Goal: Task Accomplishment & Management: Manage account settings

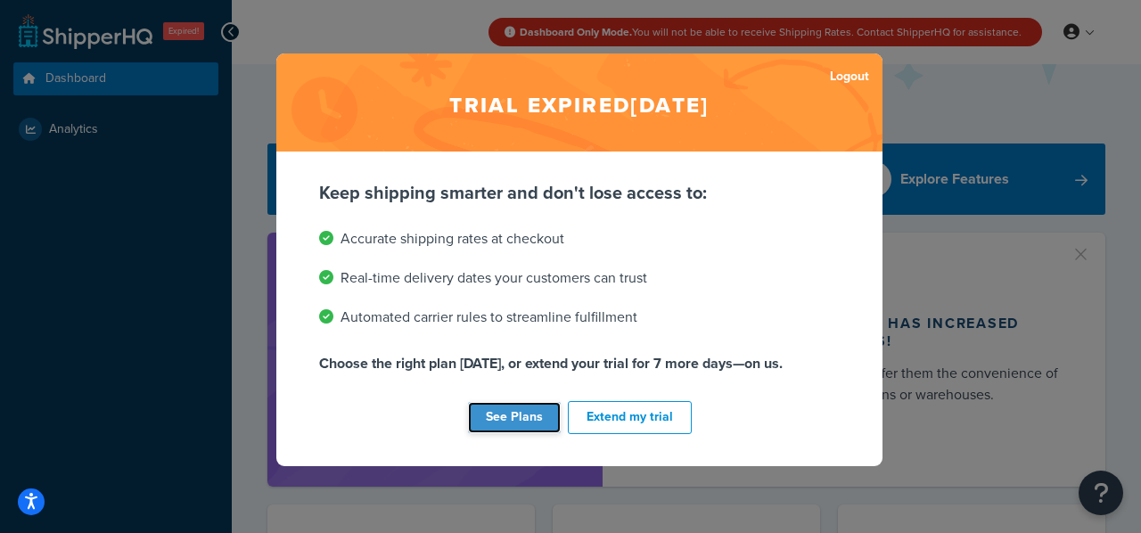
click at [522, 418] on link "See Plans" at bounding box center [514, 417] width 93 height 31
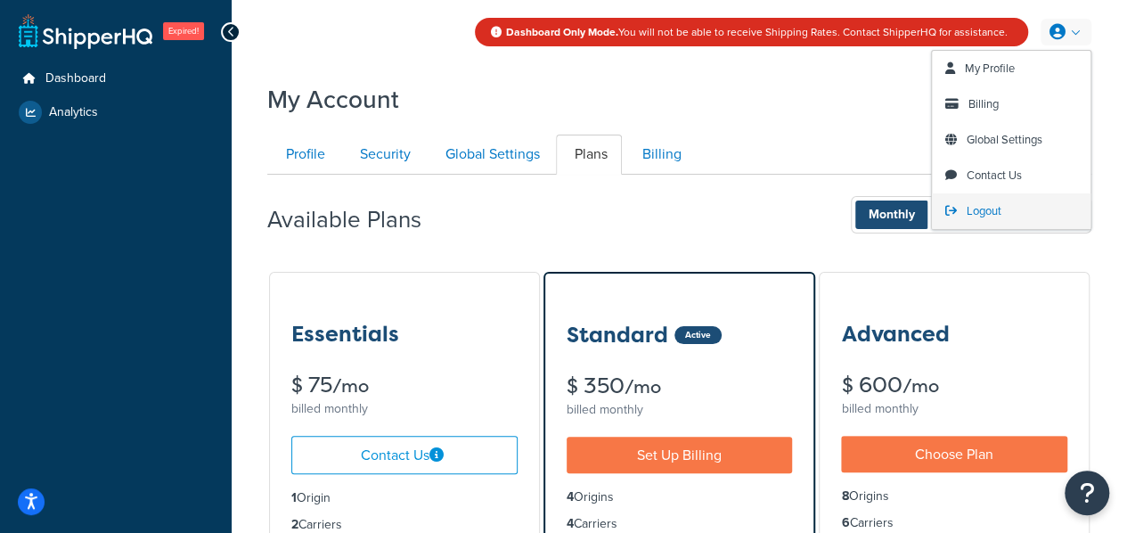
click at [1001, 216] on span "Logout" at bounding box center [984, 210] width 35 height 17
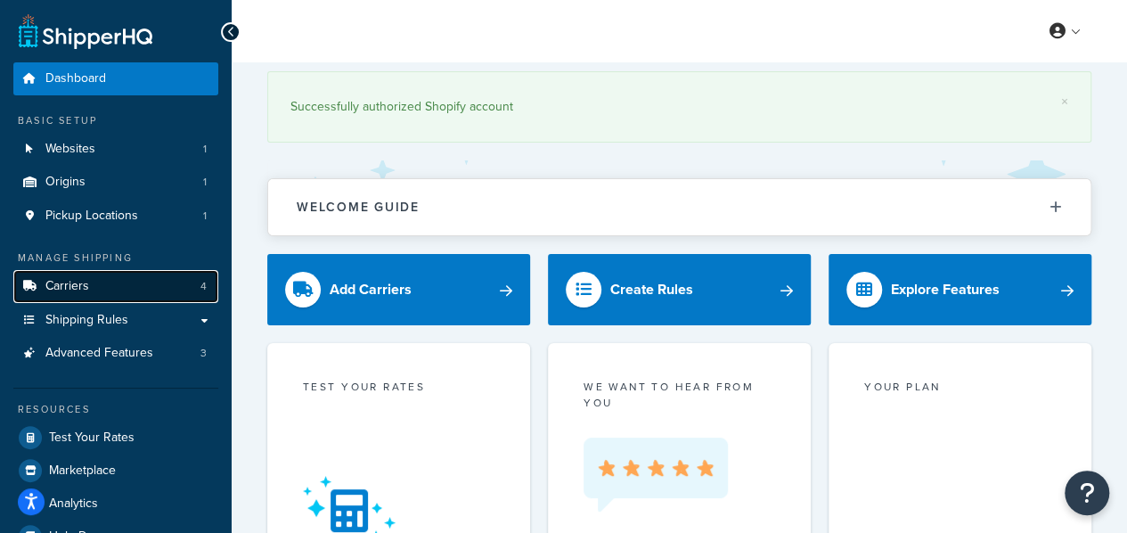
click at [111, 300] on link "Carriers 4" at bounding box center [115, 286] width 205 height 33
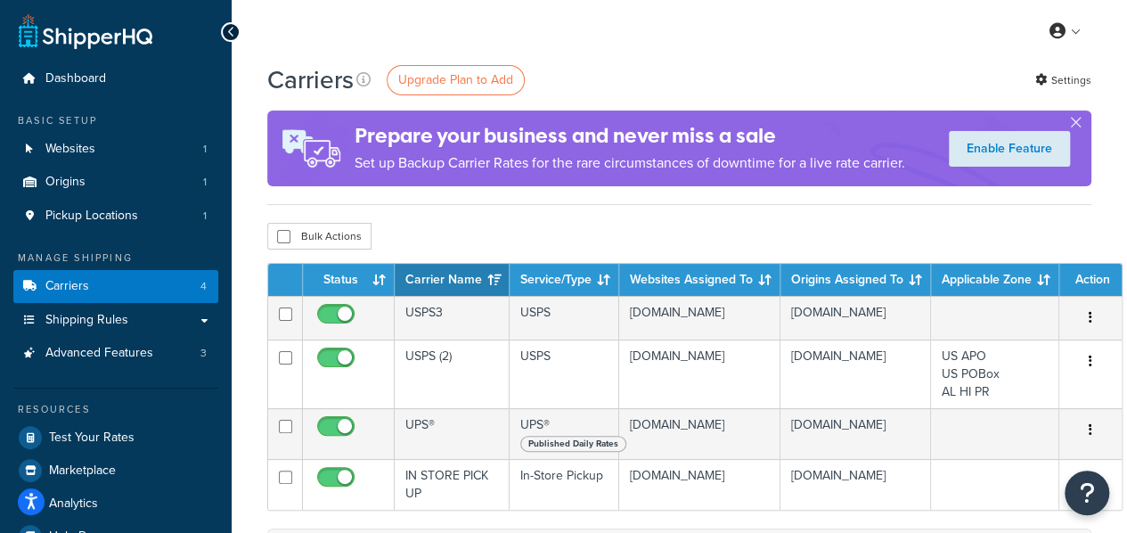
scroll to position [148, 0]
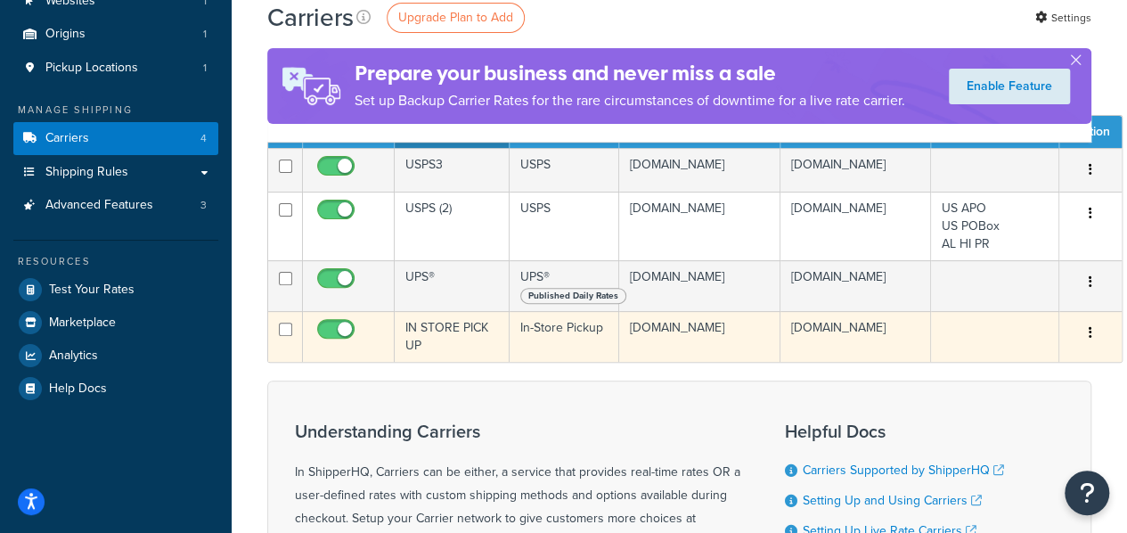
click at [1082, 333] on button "button" at bounding box center [1090, 333] width 25 height 29
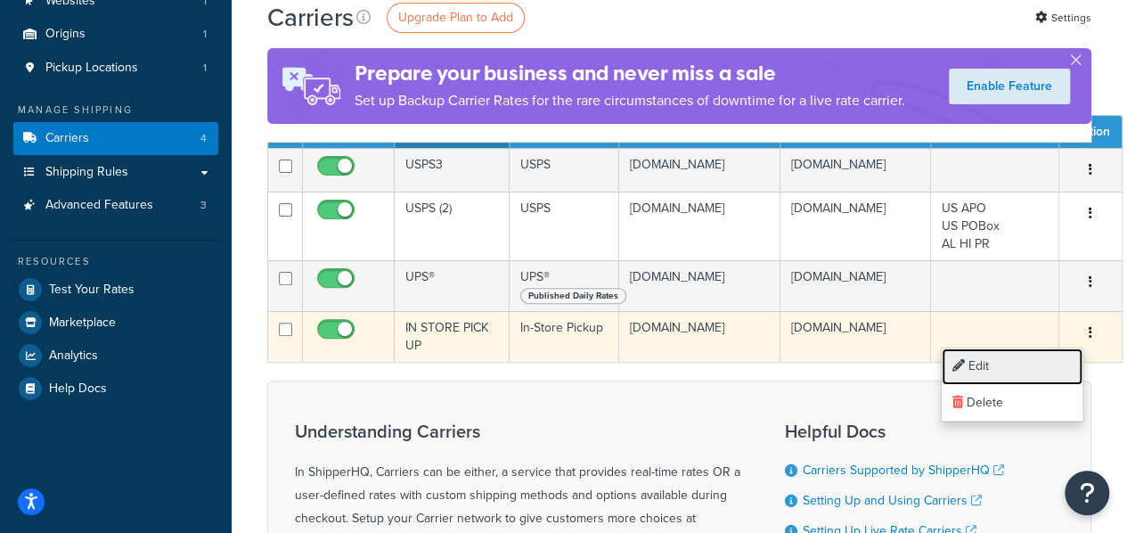
click at [1036, 366] on link "Edit" at bounding box center [1012, 366] width 141 height 37
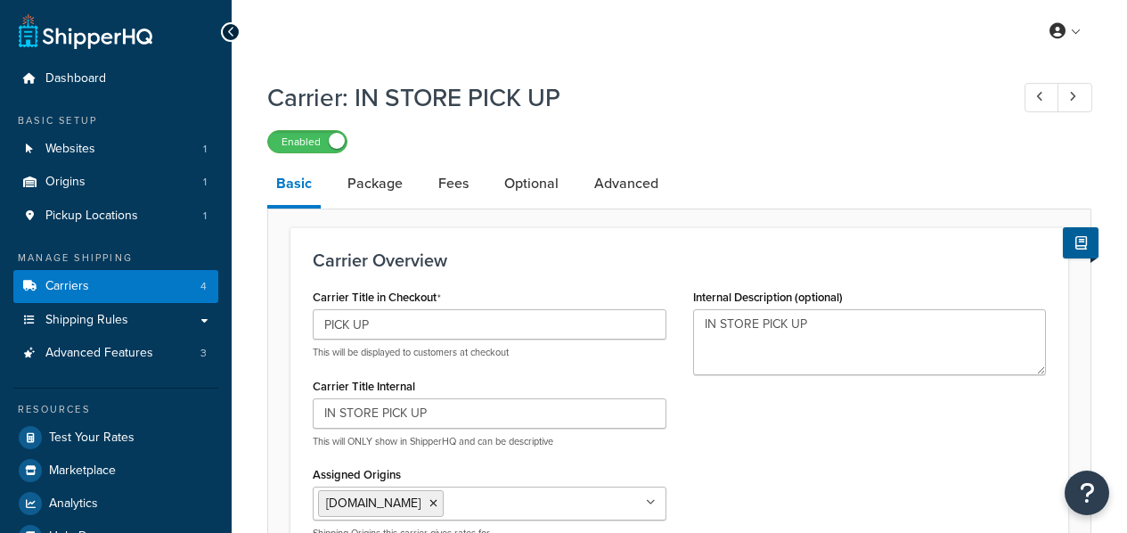
select select "pickup"
click at [387, 194] on link "Package" at bounding box center [375, 183] width 73 height 43
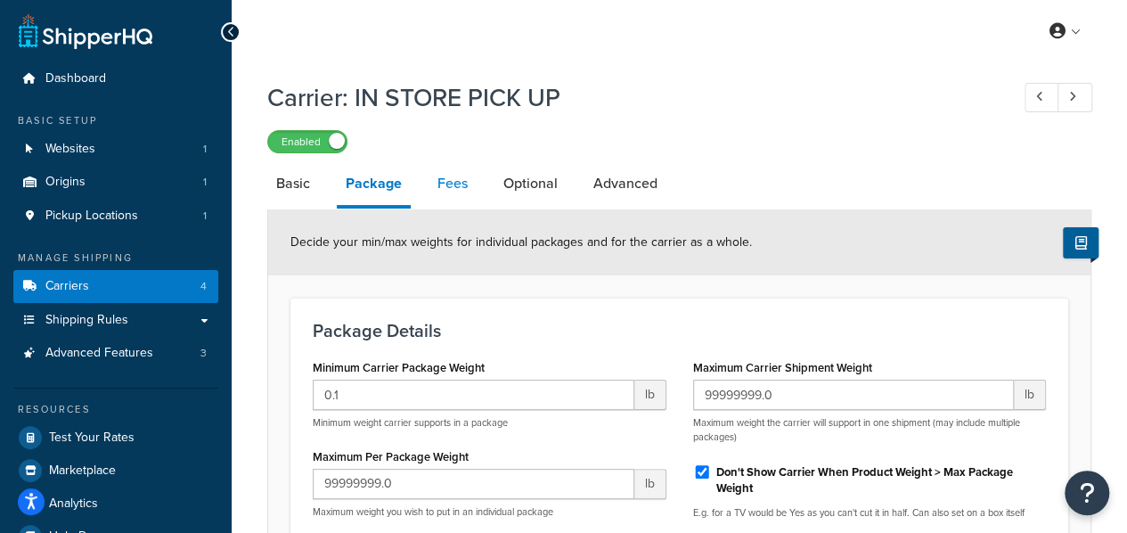
click at [461, 189] on link "Fees" at bounding box center [453, 183] width 48 height 43
select select "AFTER"
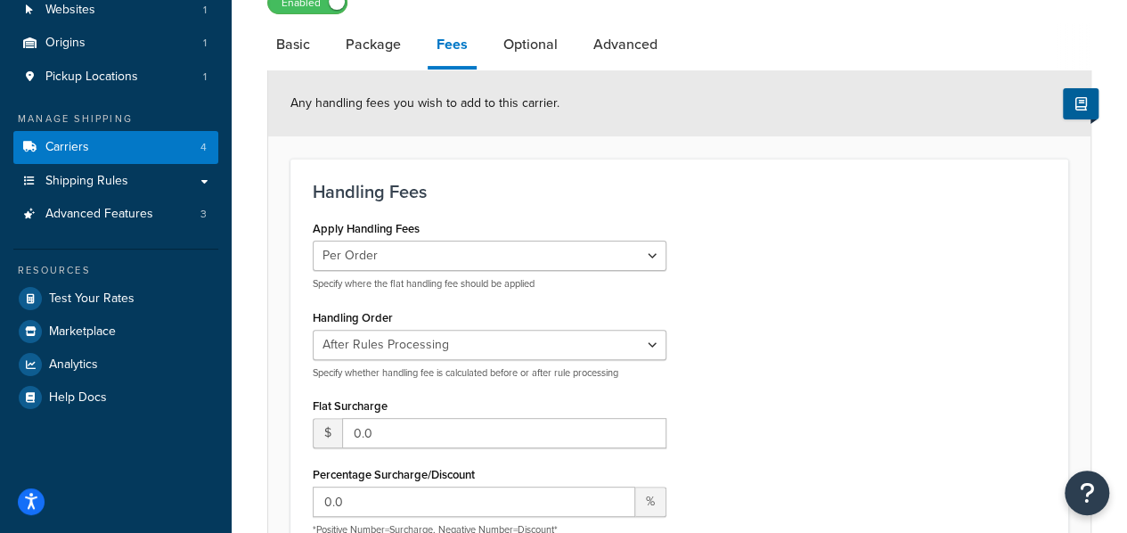
scroll to position [287, 0]
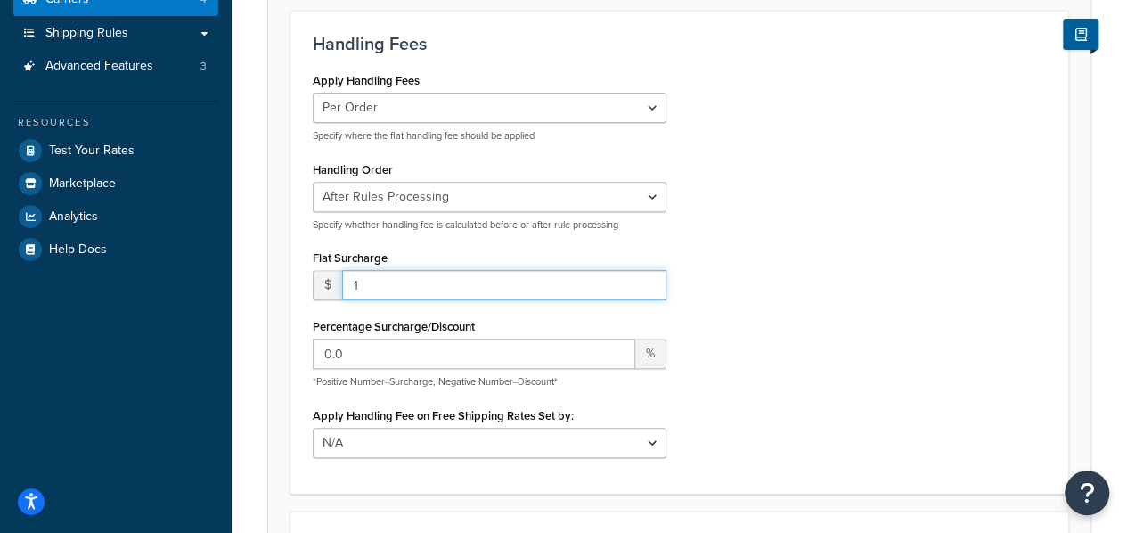
type input "1"
click at [652, 277] on input "1" at bounding box center [504, 285] width 324 height 30
click at [499, 295] on input "1" at bounding box center [504, 285] width 324 height 30
type input "0.01"
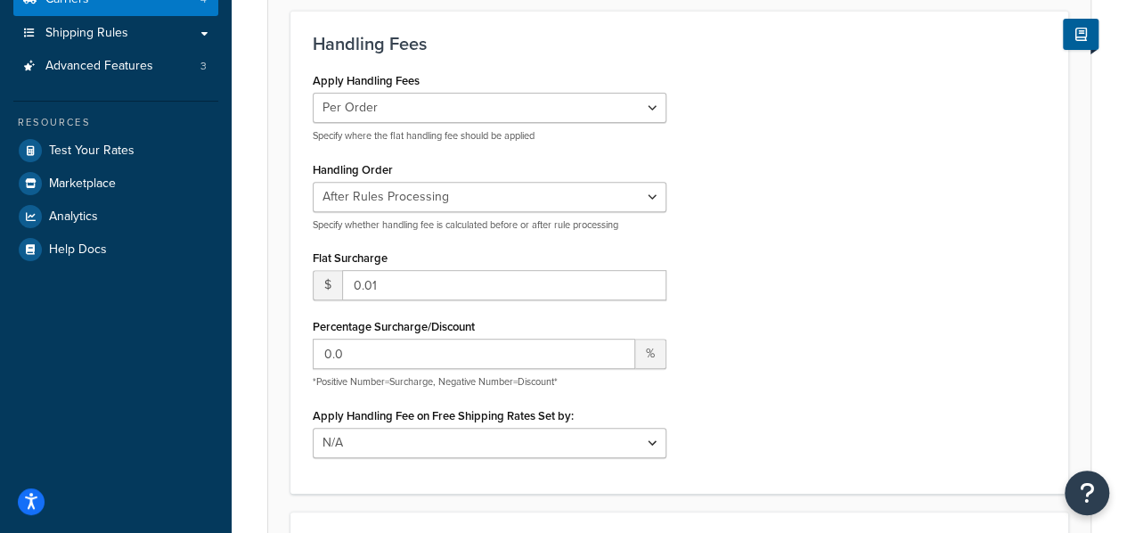
click at [834, 206] on div "Apply Handling Fees Per Order Per Item Per Package Specify where the flat handl…" at bounding box center [679, 269] width 760 height 403
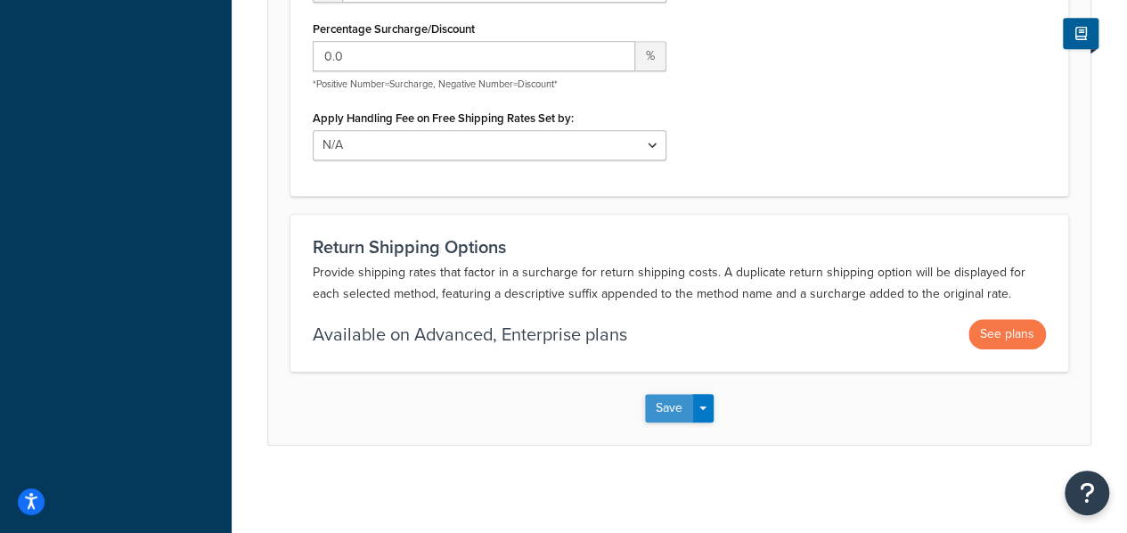
click at [682, 409] on button "Save" at bounding box center [669, 408] width 48 height 29
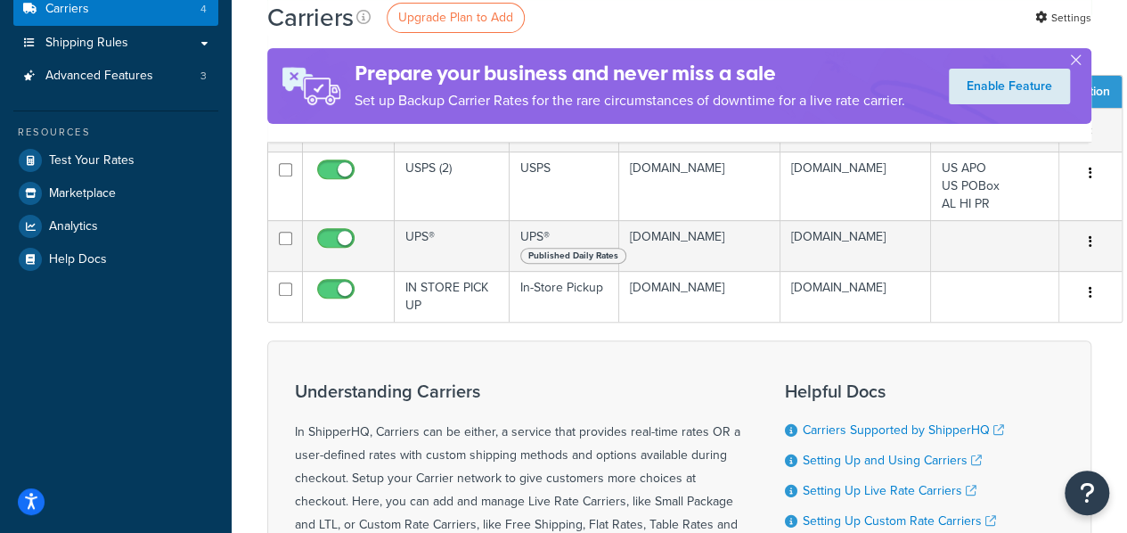
scroll to position [297, 0]
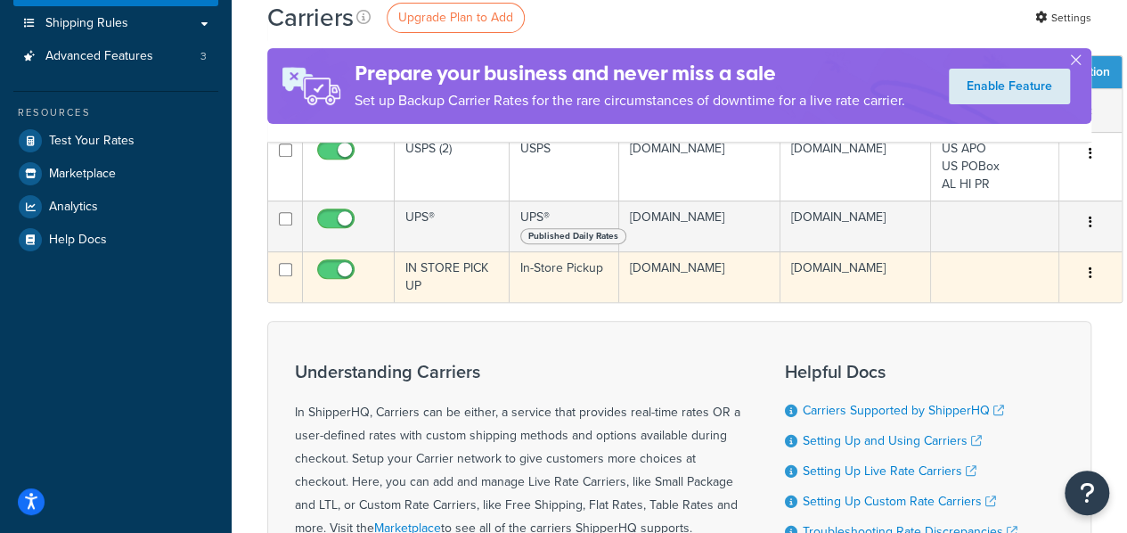
click at [1085, 278] on button "button" at bounding box center [1090, 273] width 25 height 29
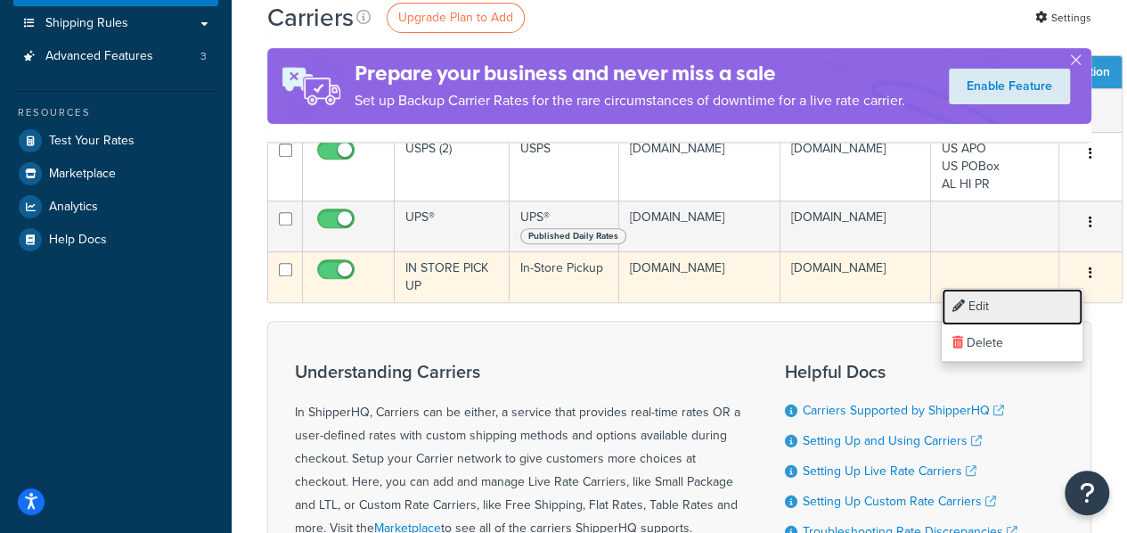
click at [990, 311] on link "Edit" at bounding box center [1012, 307] width 141 height 37
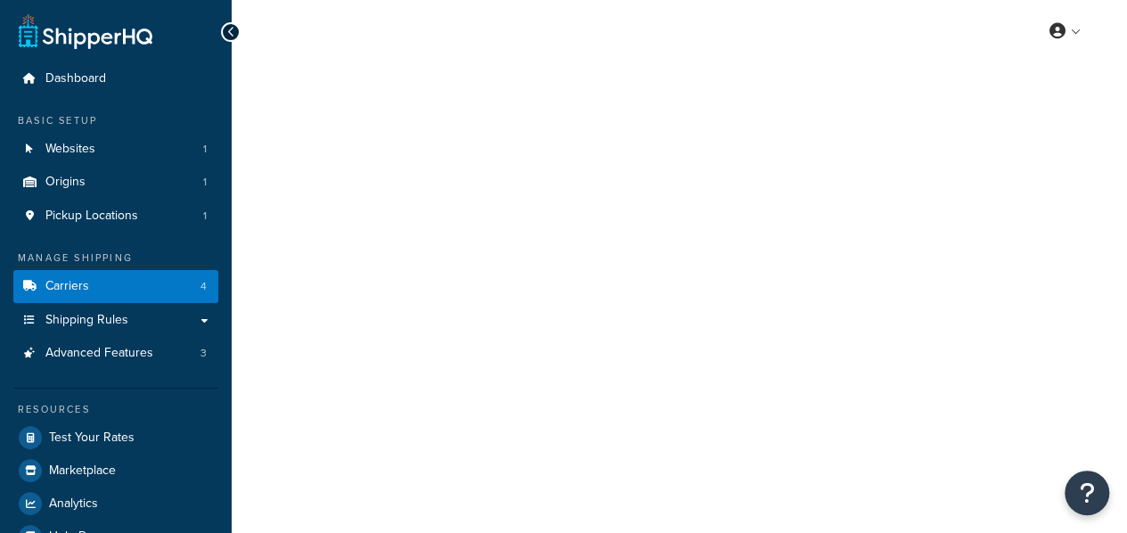
select select "pickup"
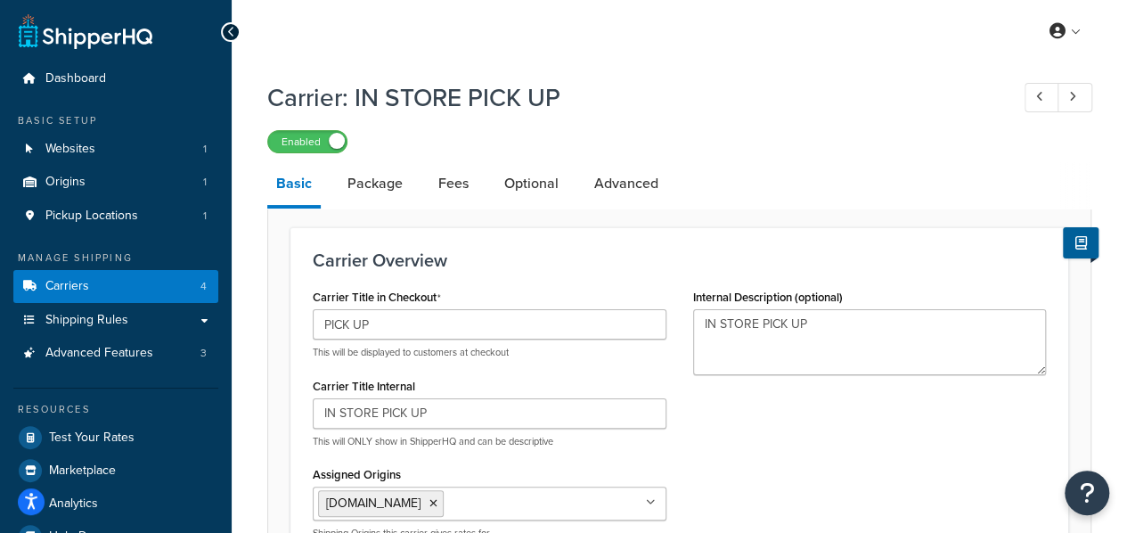
scroll to position [148, 0]
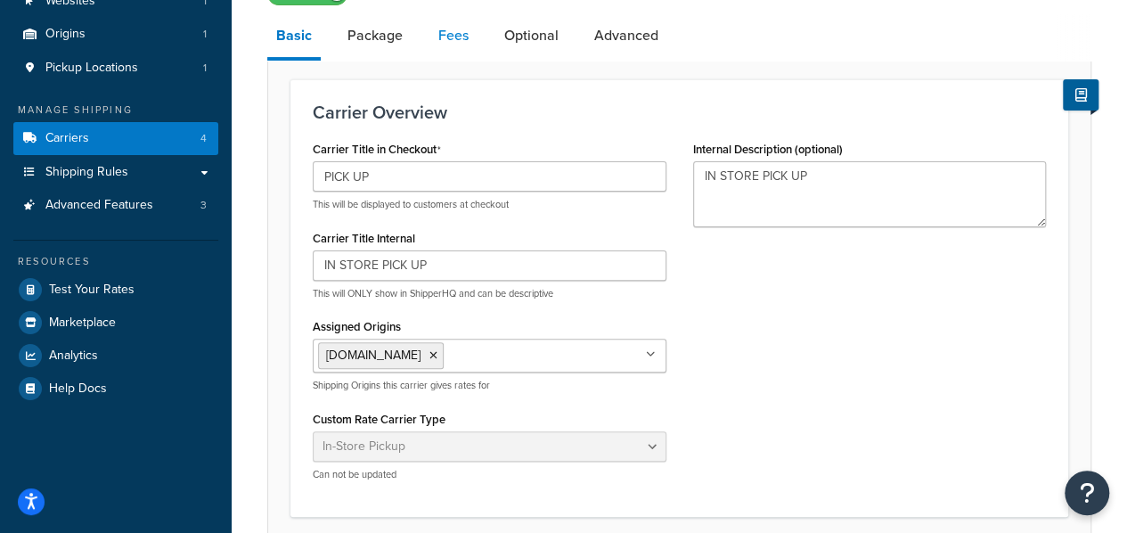
click at [447, 40] on link "Fees" at bounding box center [454, 35] width 48 height 43
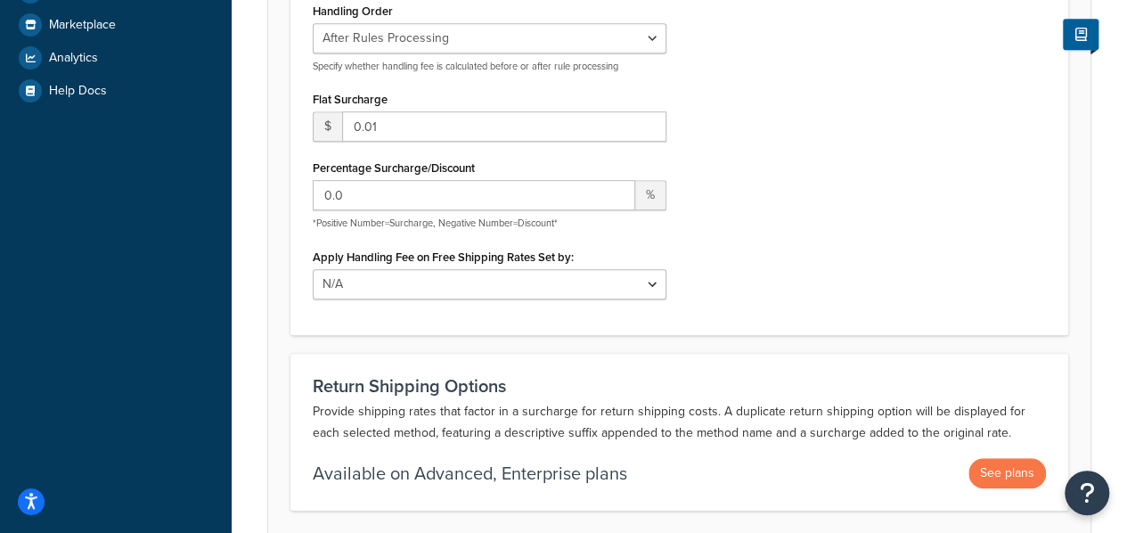
scroll to position [297, 0]
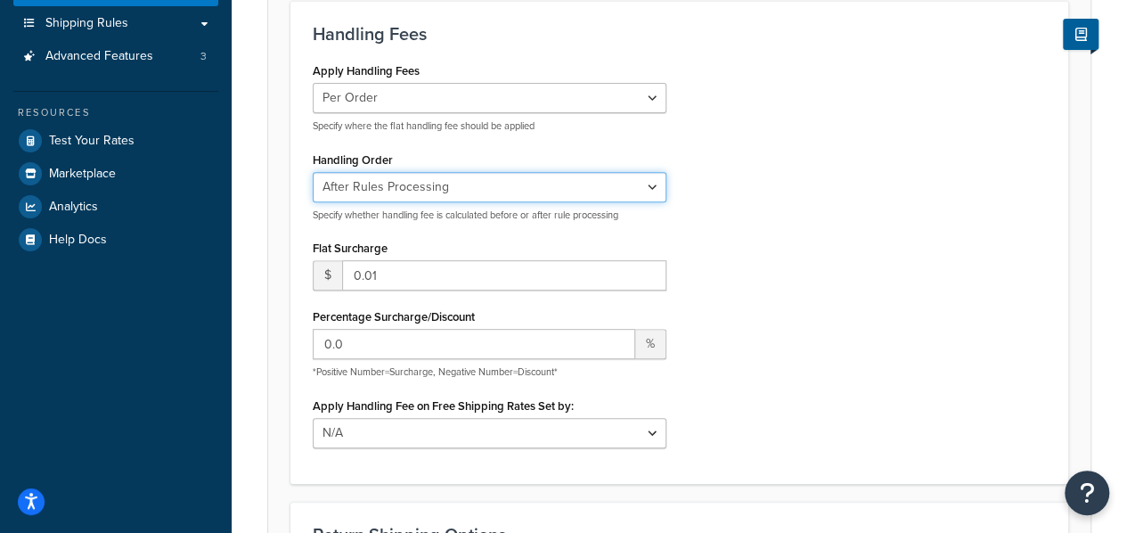
click at [644, 192] on select "Before Rules Processing After Rules Processing" at bounding box center [490, 187] width 354 height 30
select select "BEFORE"
click at [313, 172] on select "Before Rules Processing After Rules Processing" at bounding box center [490, 187] width 354 height 30
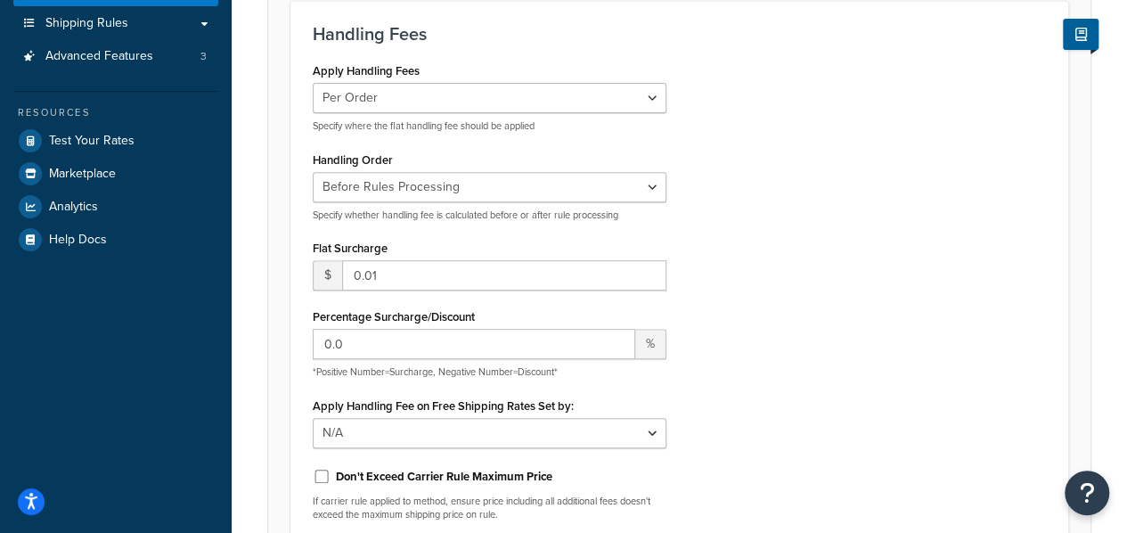
click at [851, 268] on div "Apply Handling Fees Per Order Per Item Per Package Specify where the flat handl…" at bounding box center [679, 296] width 760 height 477
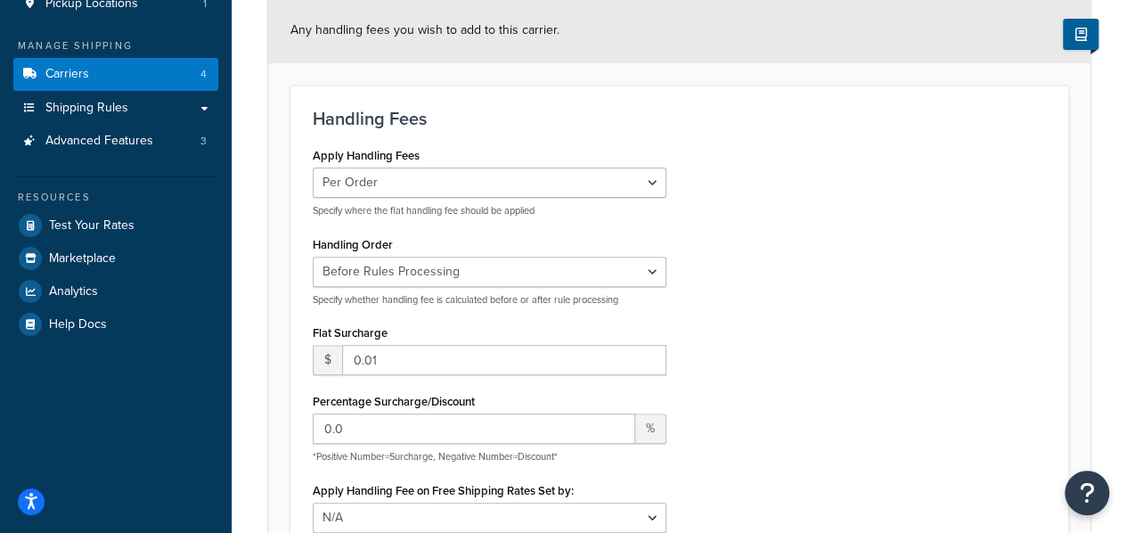
scroll to position [361, 0]
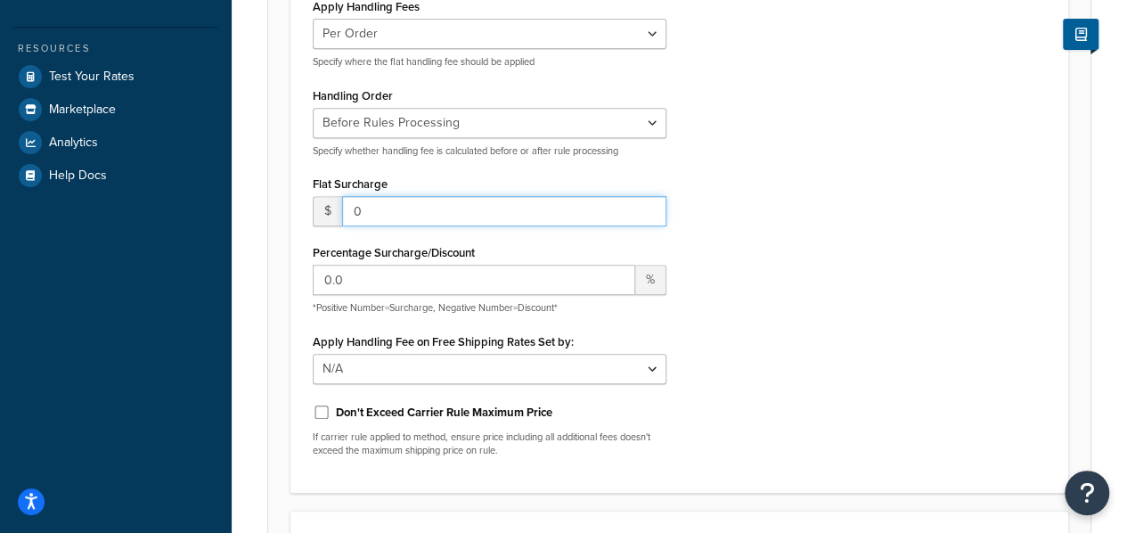
click at [649, 215] on input "0" at bounding box center [504, 211] width 324 height 30
click at [761, 236] on div "Apply Handling Fees Per Order Per Item Per Package Specify where the flat handl…" at bounding box center [679, 232] width 760 height 477
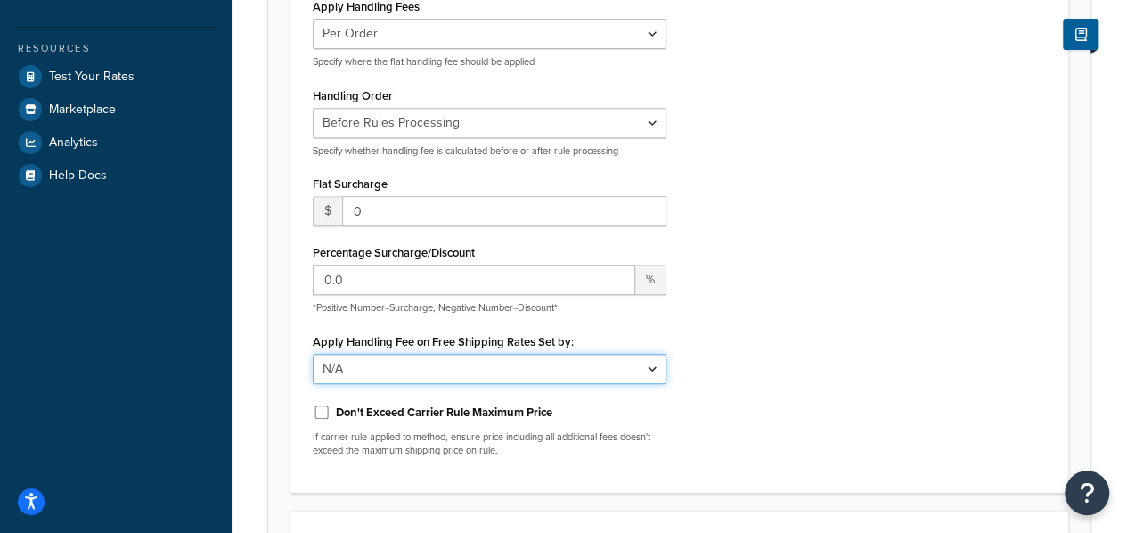
click at [428, 368] on select "N/A Fixed/Free Shipping Methods Free Promotion Rules All Free Shipping" at bounding box center [490, 369] width 354 height 30
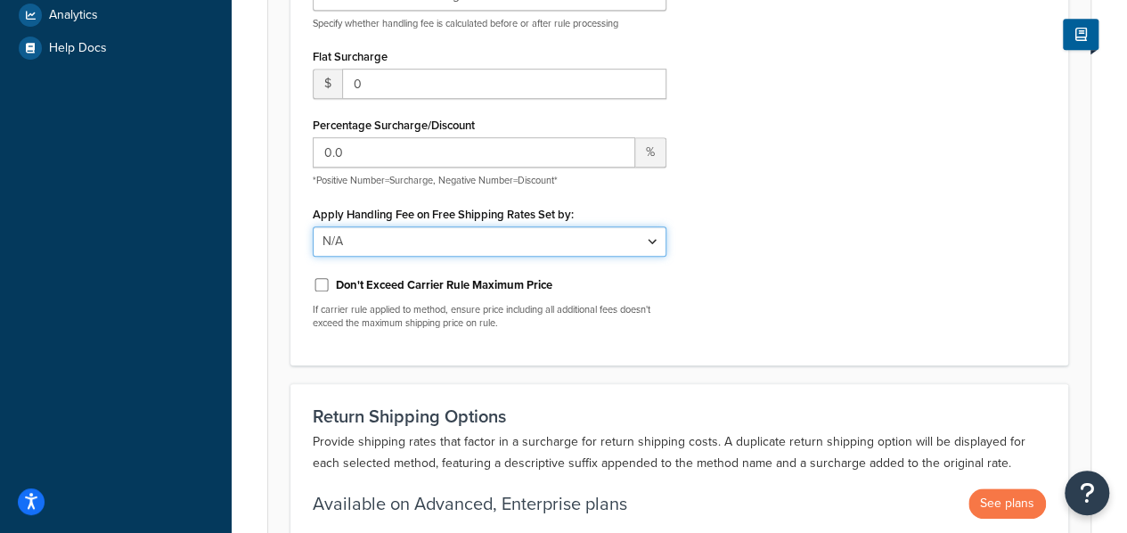
scroll to position [510, 0]
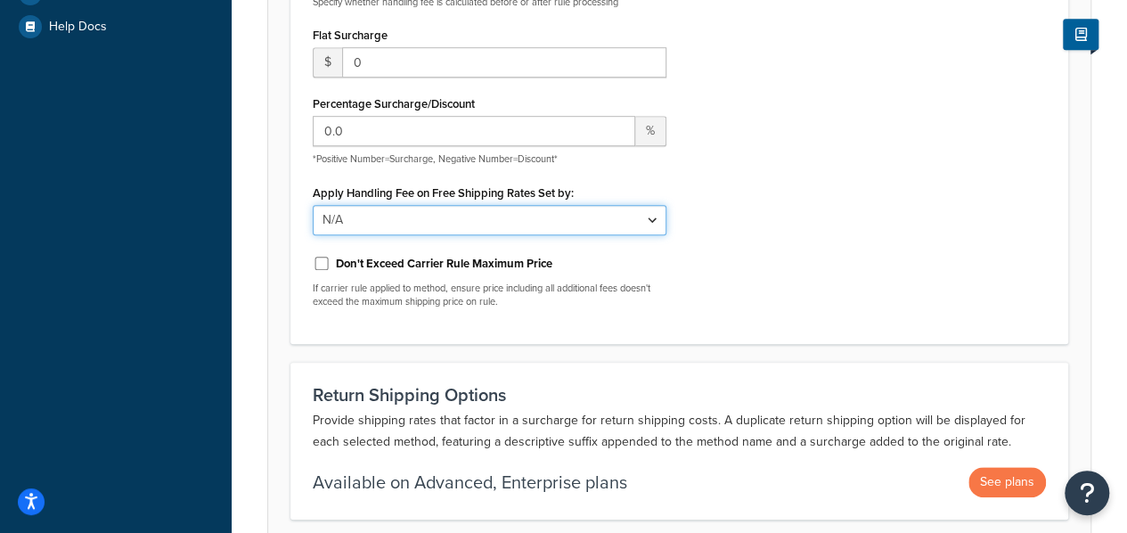
click at [555, 224] on select "N/A Fixed/Free Shipping Methods Free Promotion Rules All Free Shipping" at bounding box center [490, 220] width 354 height 30
click at [807, 244] on div "Apply Handling Fees Per Order Per Item Per Package Specify where the flat handl…" at bounding box center [679, 83] width 760 height 477
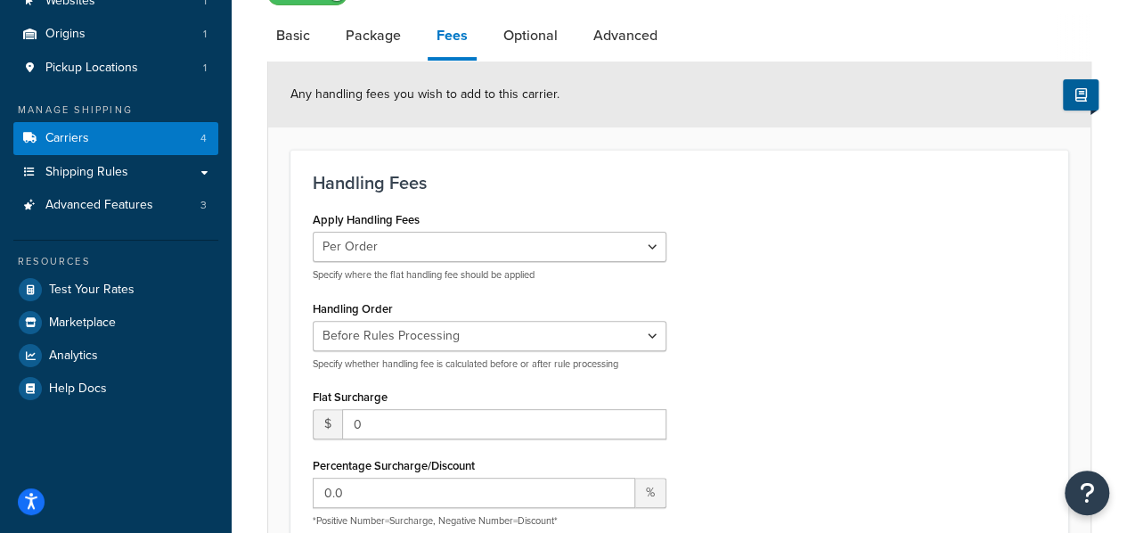
scroll to position [297, 0]
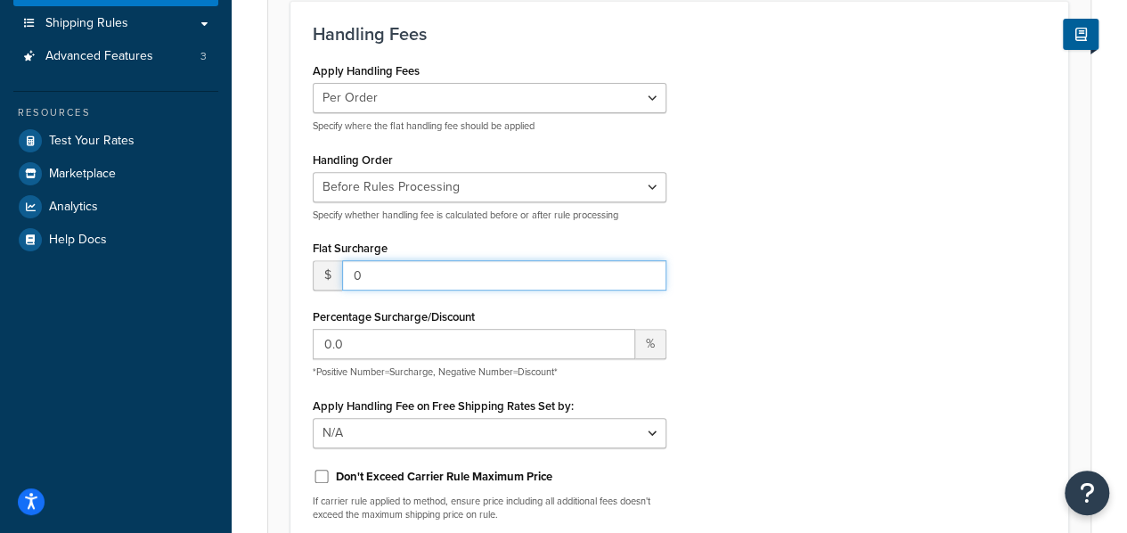
click at [503, 274] on input "0" at bounding box center [504, 275] width 324 height 30
click at [456, 278] on input "00.01" at bounding box center [504, 275] width 324 height 30
type input "0.01"
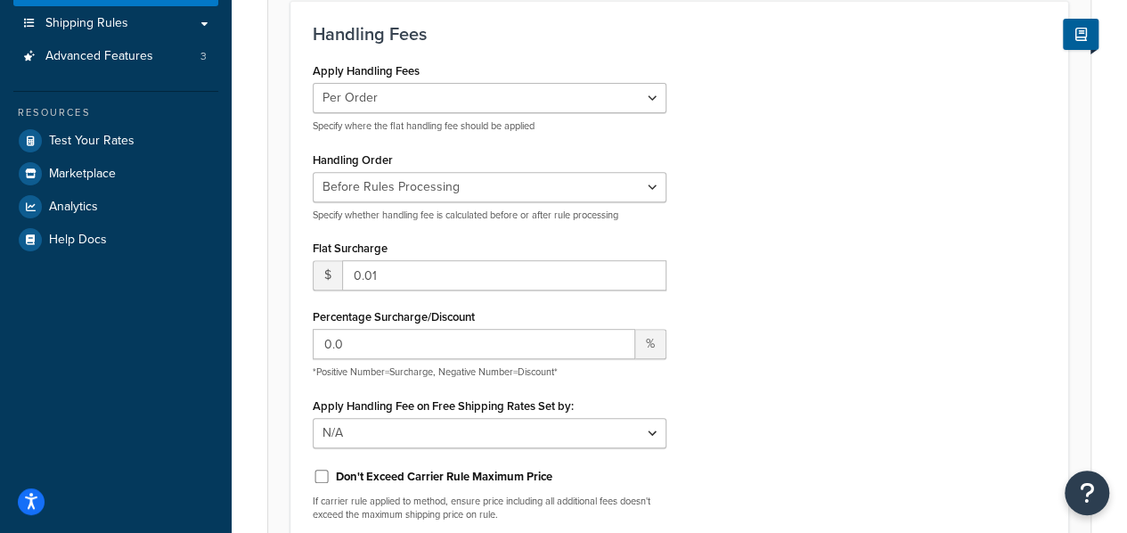
click at [847, 199] on div "Apply Handling Fees Per Order Per Item Per Package Specify where the flat handl…" at bounding box center [679, 296] width 760 height 477
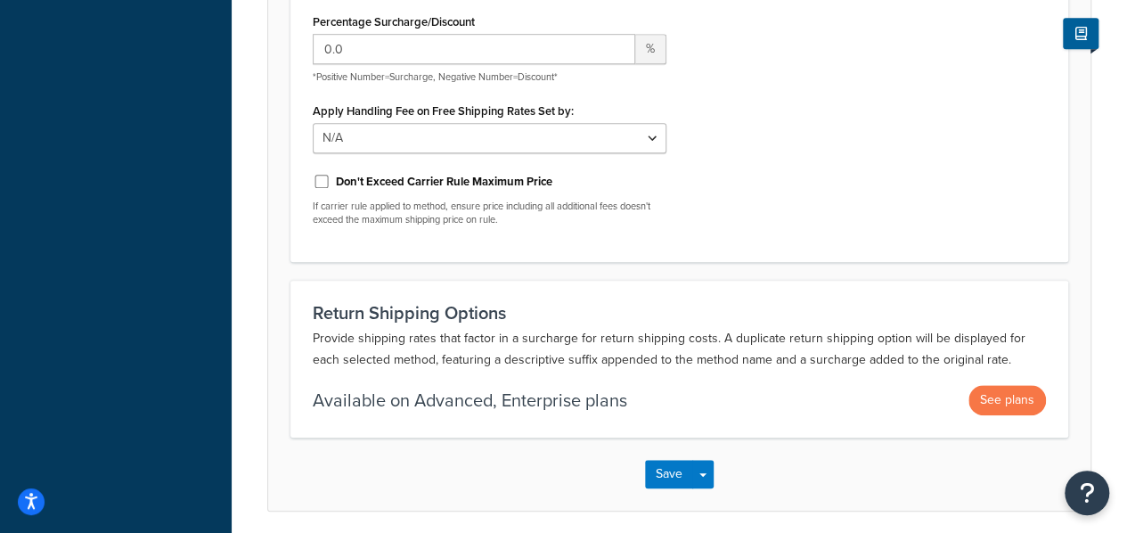
scroll to position [658, 0]
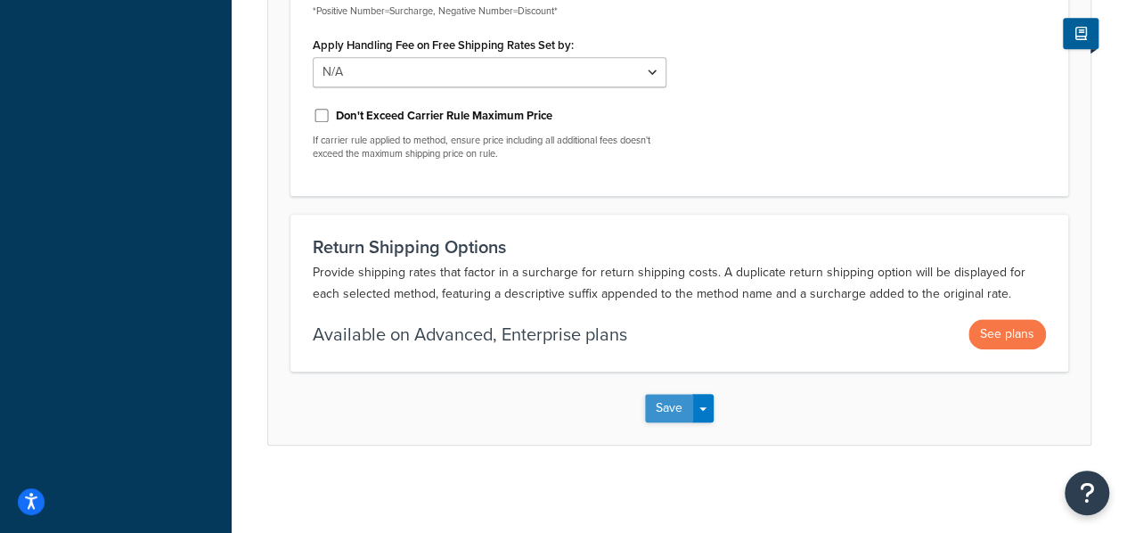
click at [676, 410] on button "Save" at bounding box center [669, 408] width 48 height 29
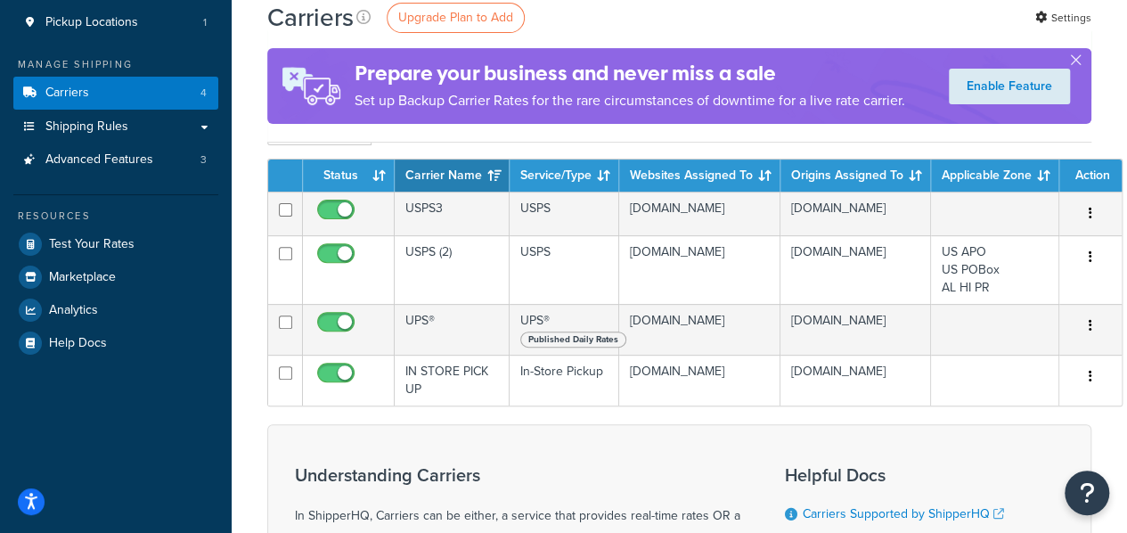
scroll to position [297, 0]
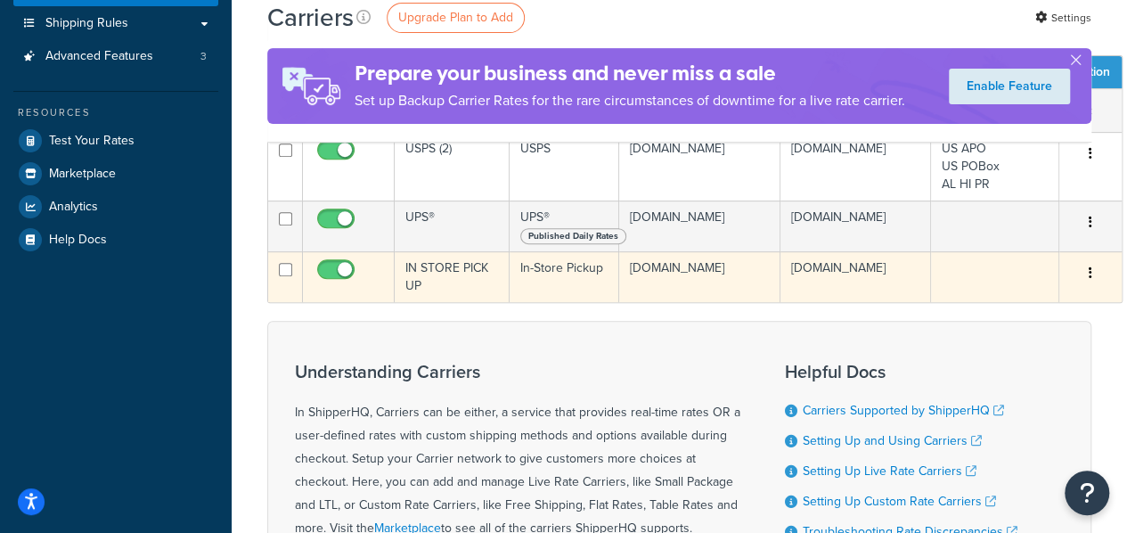
click at [1087, 269] on button "button" at bounding box center [1090, 273] width 25 height 29
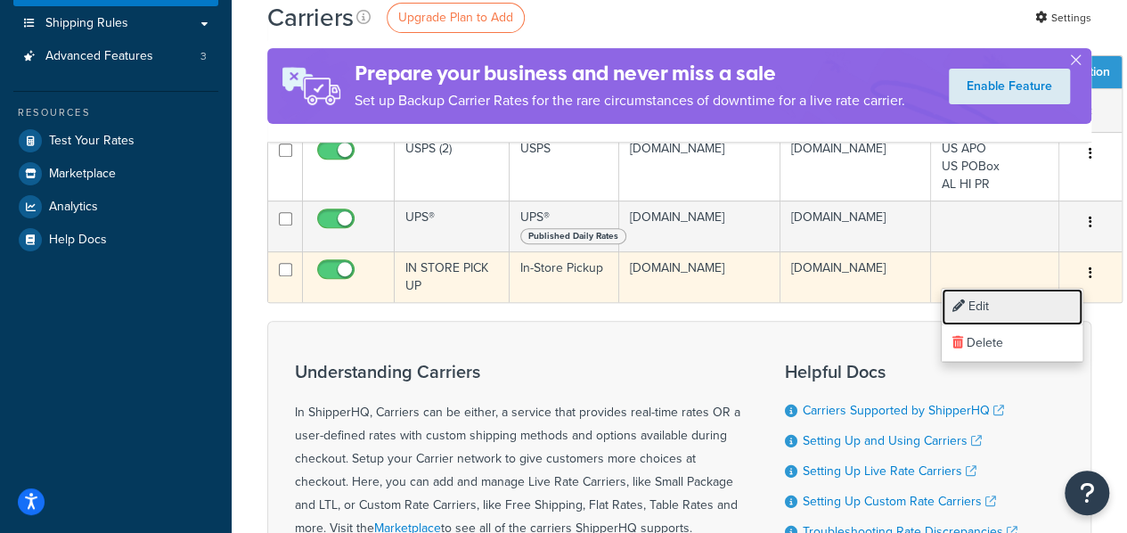
click at [1032, 304] on link "Edit" at bounding box center [1012, 307] width 141 height 37
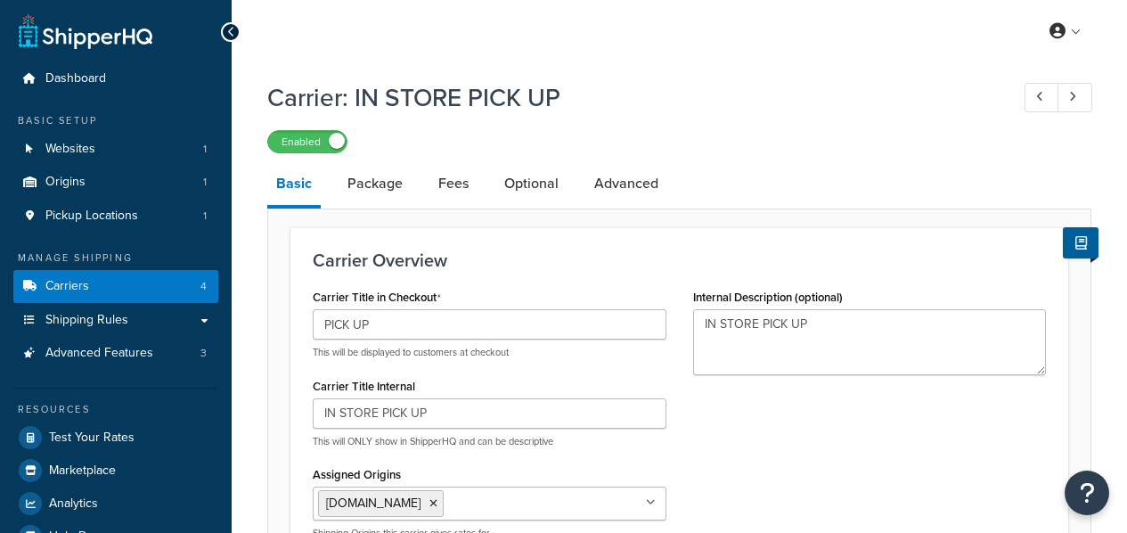
select select "pickup"
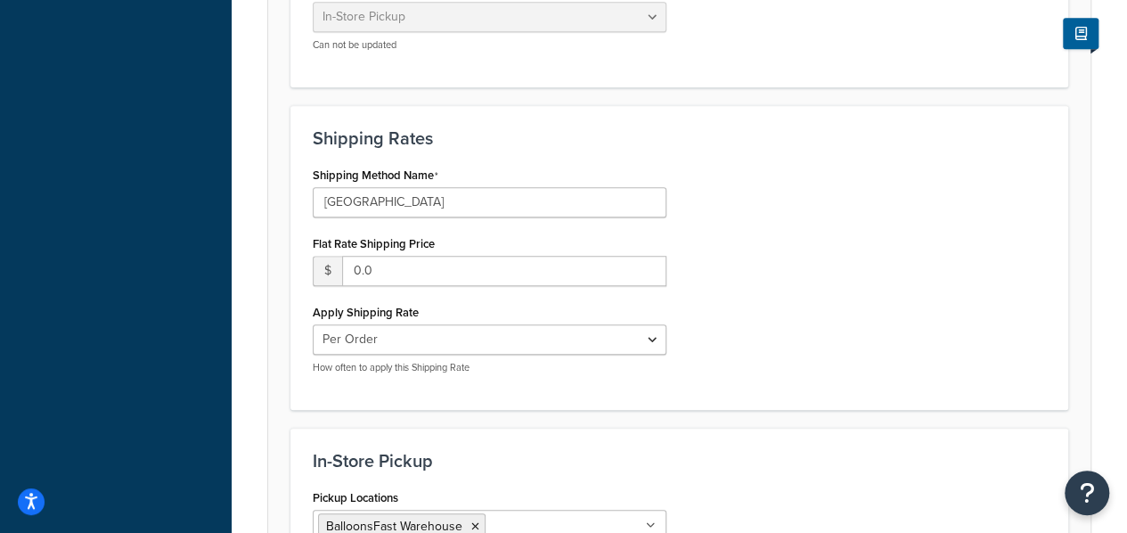
scroll to position [594, 0]
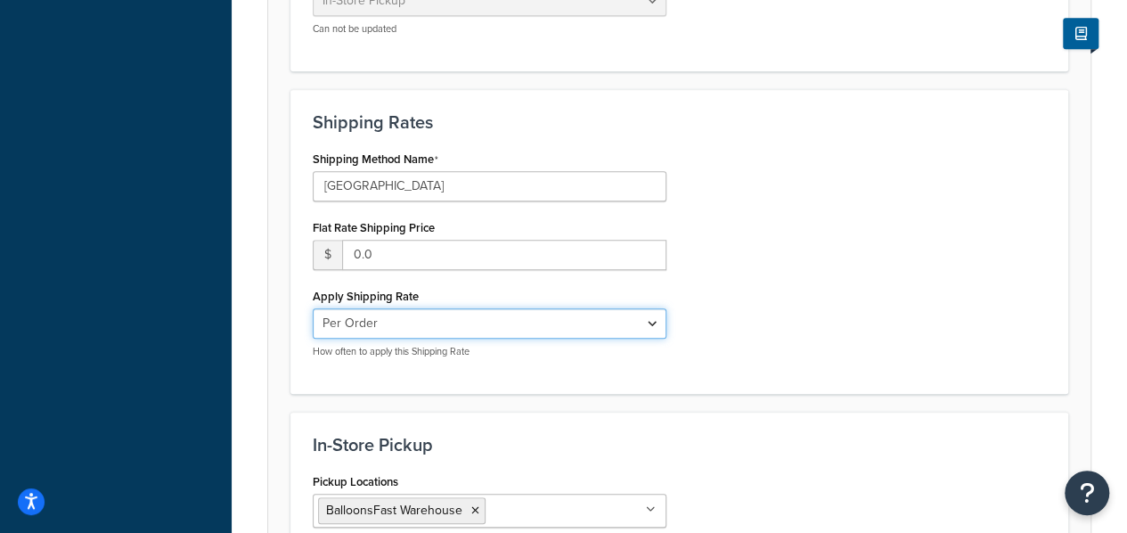
click at [652, 318] on select "Per Order Per Item Per Package" at bounding box center [490, 323] width 354 height 30
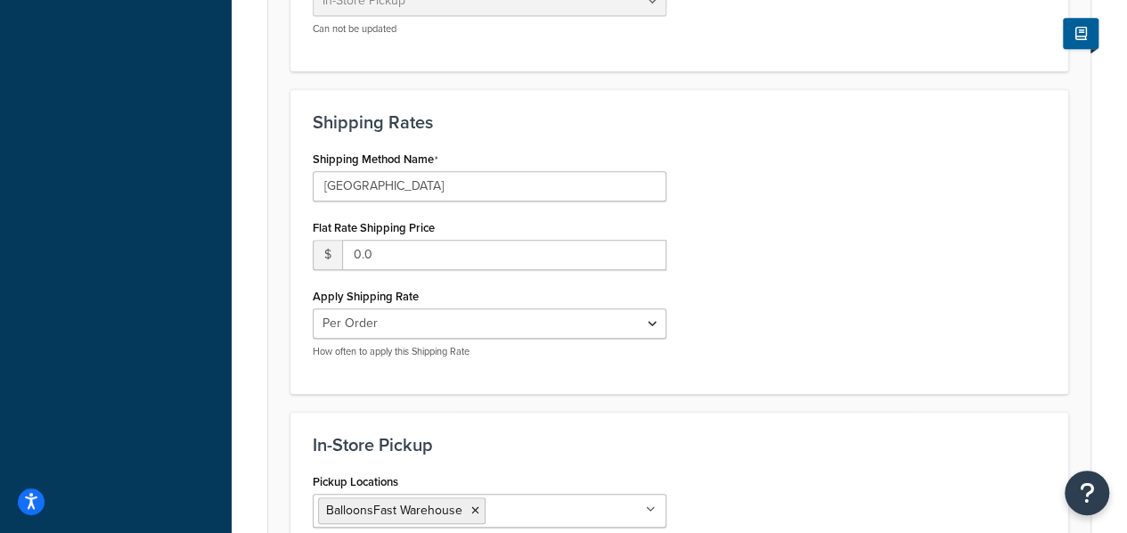
click at [799, 278] on div "Shipping Method Name STATEN ISLAND Flat Rate Shipping Price $ 0.0 Apply Shippin…" at bounding box center [679, 258] width 760 height 225
click at [393, 253] on input "0.0" at bounding box center [504, 255] width 324 height 30
type input "0.01"
click at [916, 225] on div "Shipping Method Name STATEN ISLAND Flat Rate Shipping Price $ 0.01 Apply Shippi…" at bounding box center [679, 258] width 760 height 225
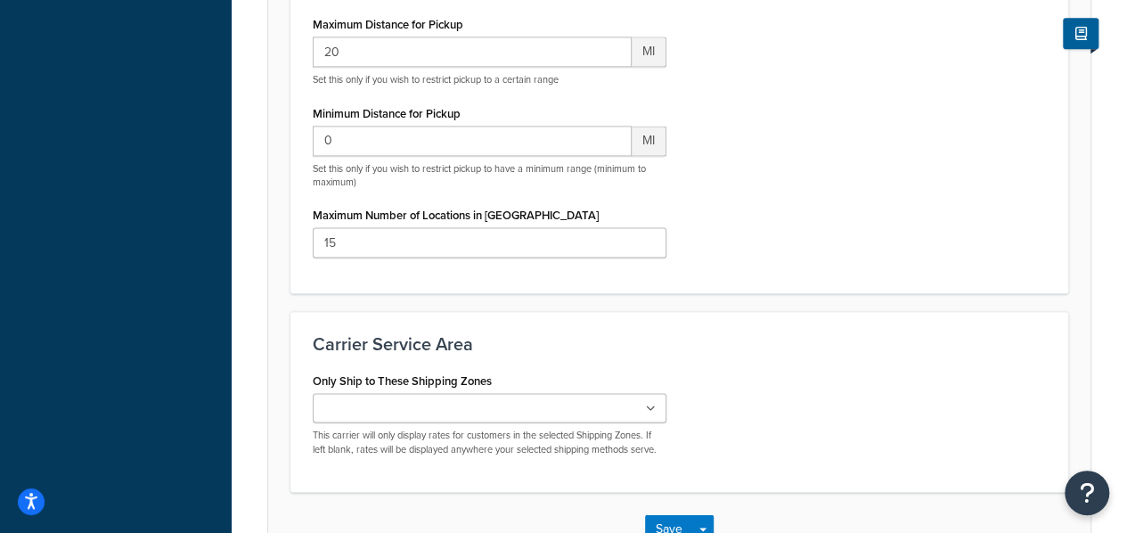
scroll to position [1321, 0]
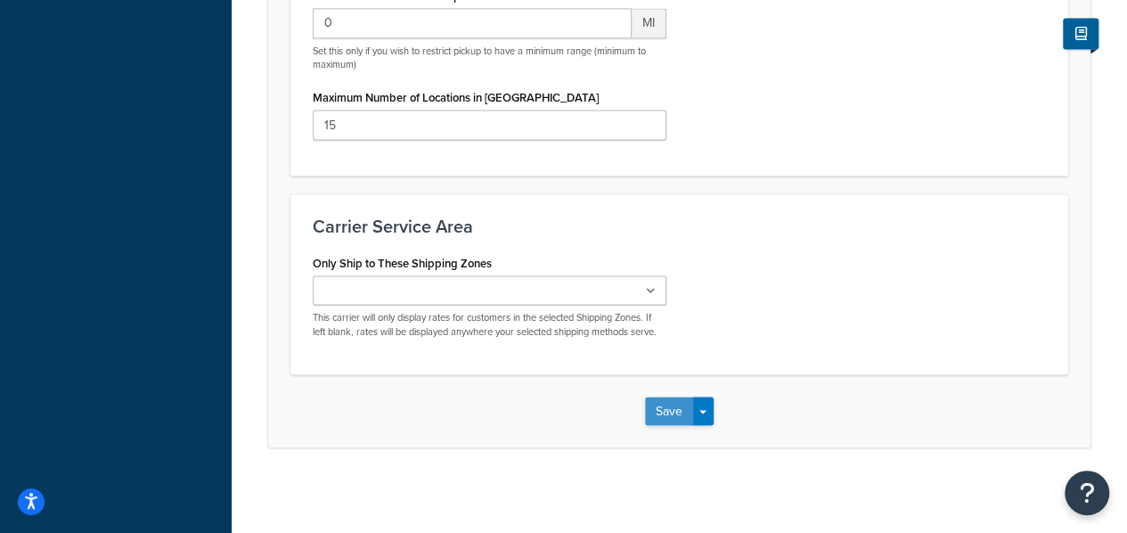
click at [668, 413] on button "Save" at bounding box center [669, 411] width 48 height 29
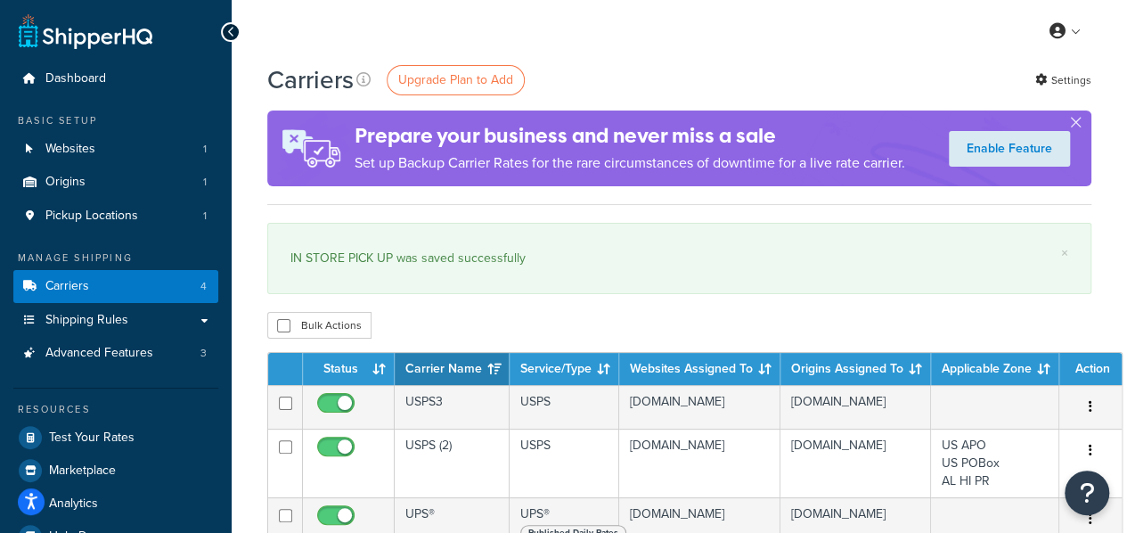
scroll to position [148, 0]
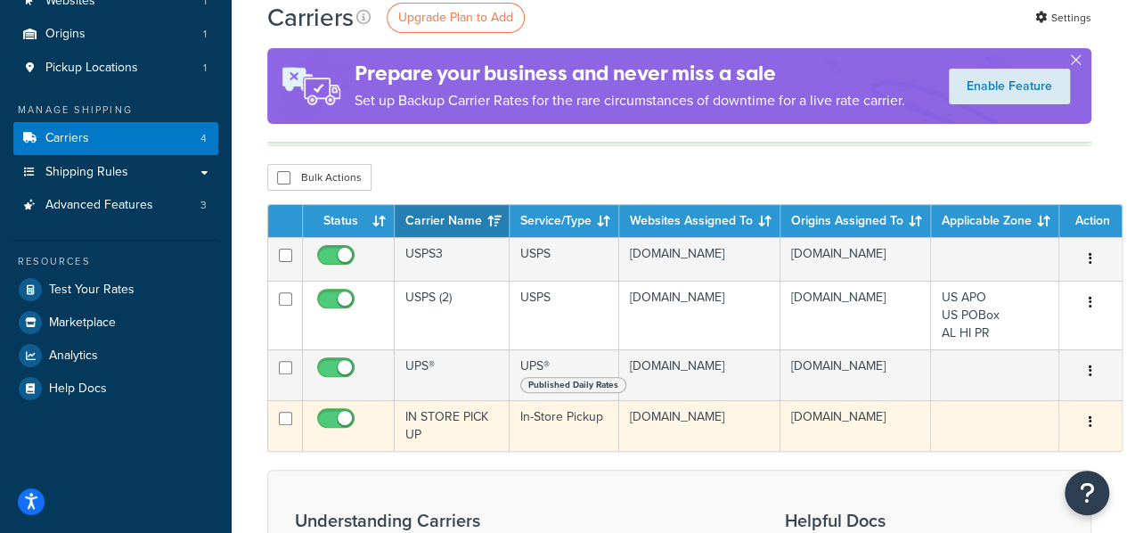
click at [1080, 419] on button "button" at bounding box center [1090, 422] width 25 height 29
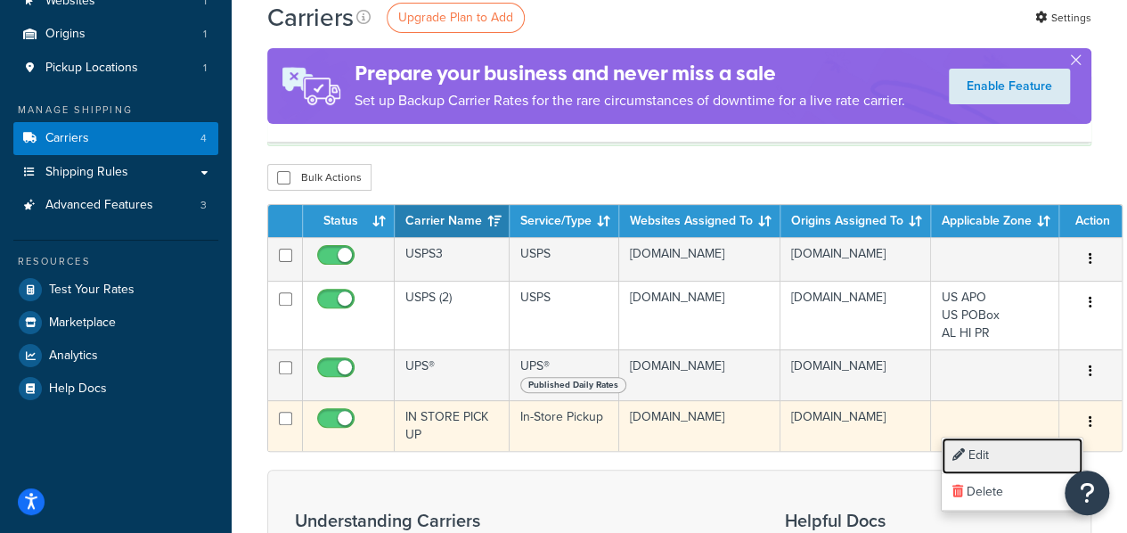
click at [1040, 454] on link "Edit" at bounding box center [1012, 456] width 141 height 37
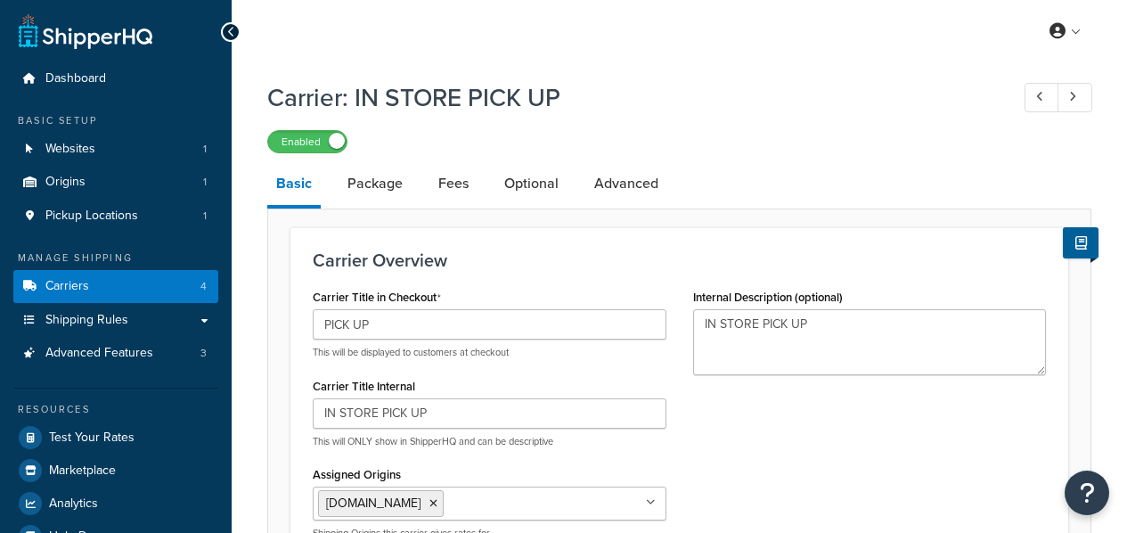
select select "pickup"
click at [437, 187] on link "Fees" at bounding box center [454, 183] width 48 height 43
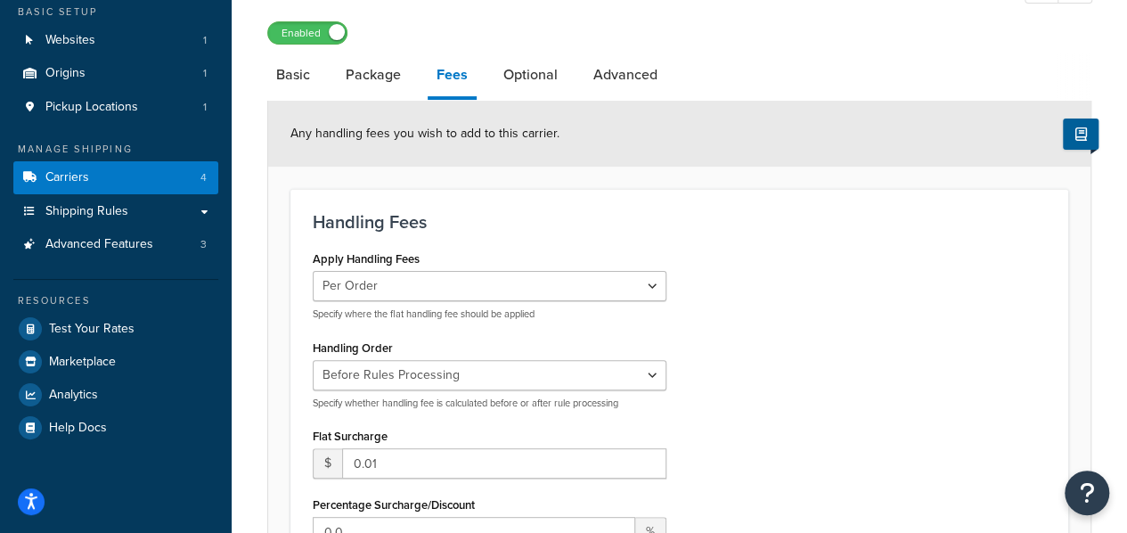
scroll to position [148, 0]
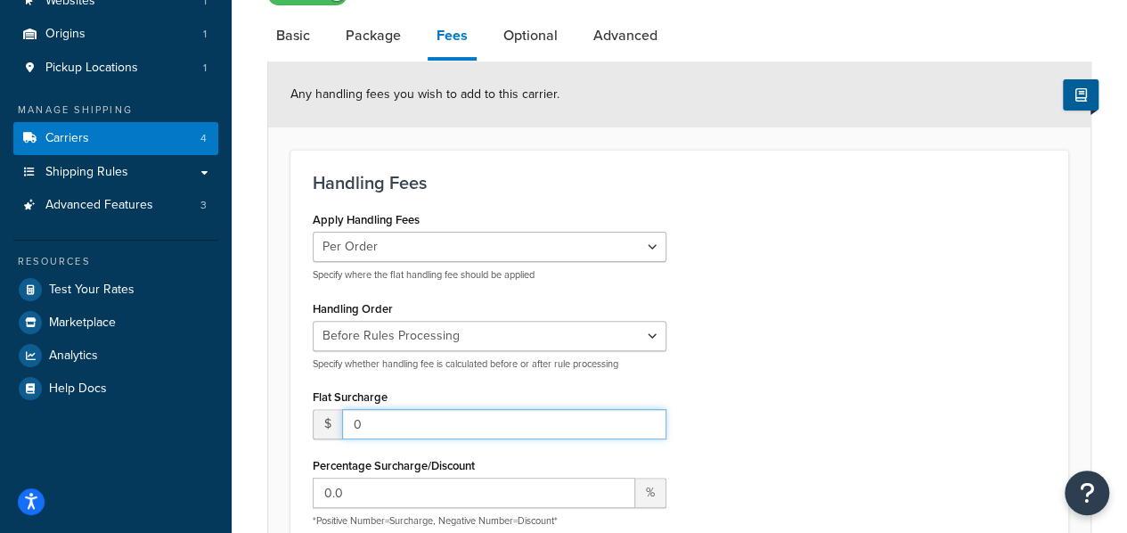
type input "0"
click at [647, 427] on input "0" at bounding box center [504, 424] width 324 height 30
click at [804, 384] on div "Apply Handling Fees Per Order Per Item Per Package Specify where the flat handl…" at bounding box center [679, 445] width 760 height 477
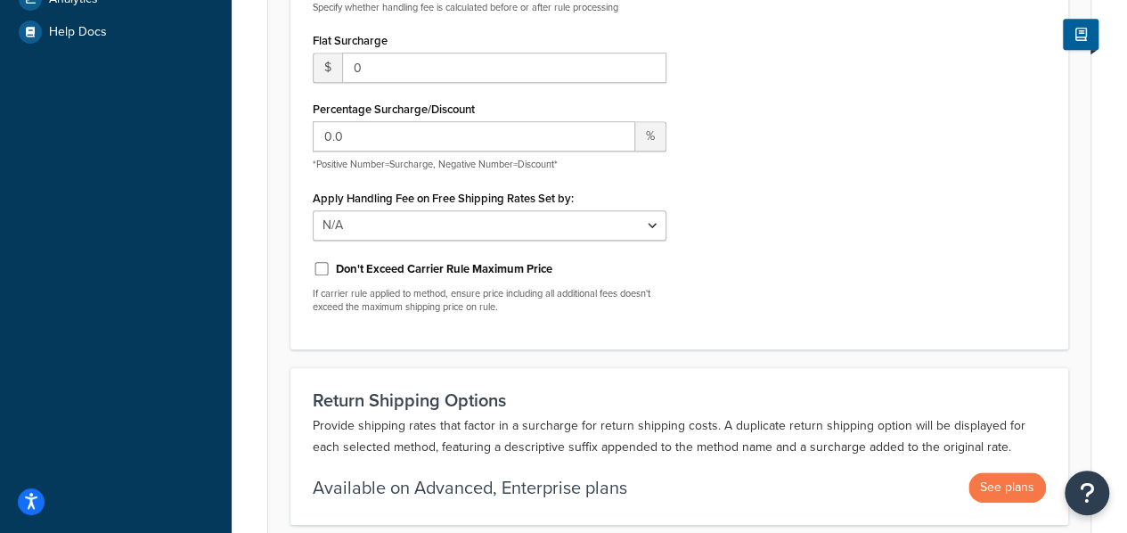
scroll to position [594, 0]
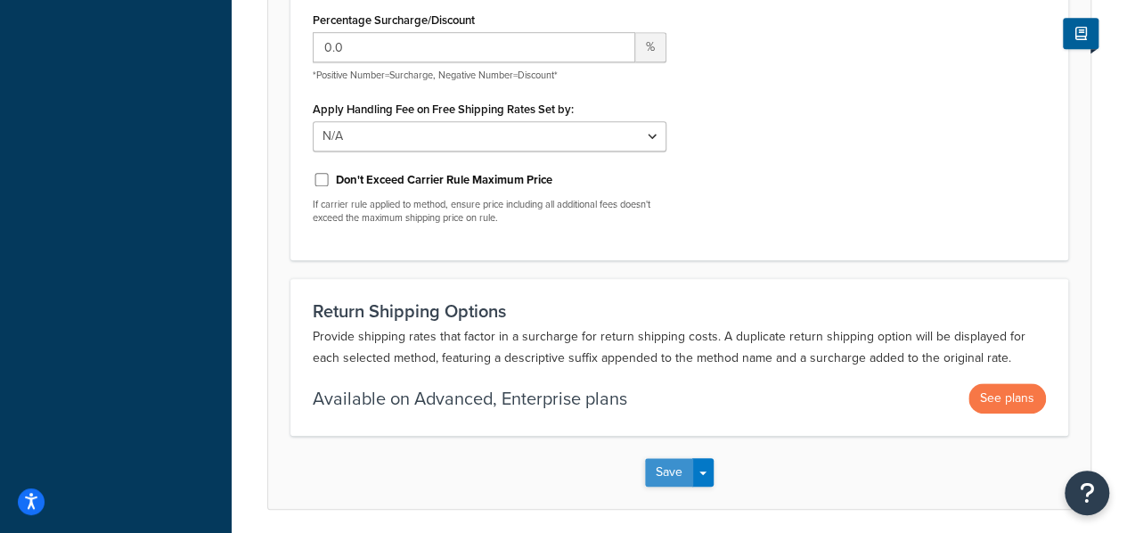
click at [661, 473] on button "Save" at bounding box center [669, 472] width 48 height 29
